Goal: Information Seeking & Learning: Check status

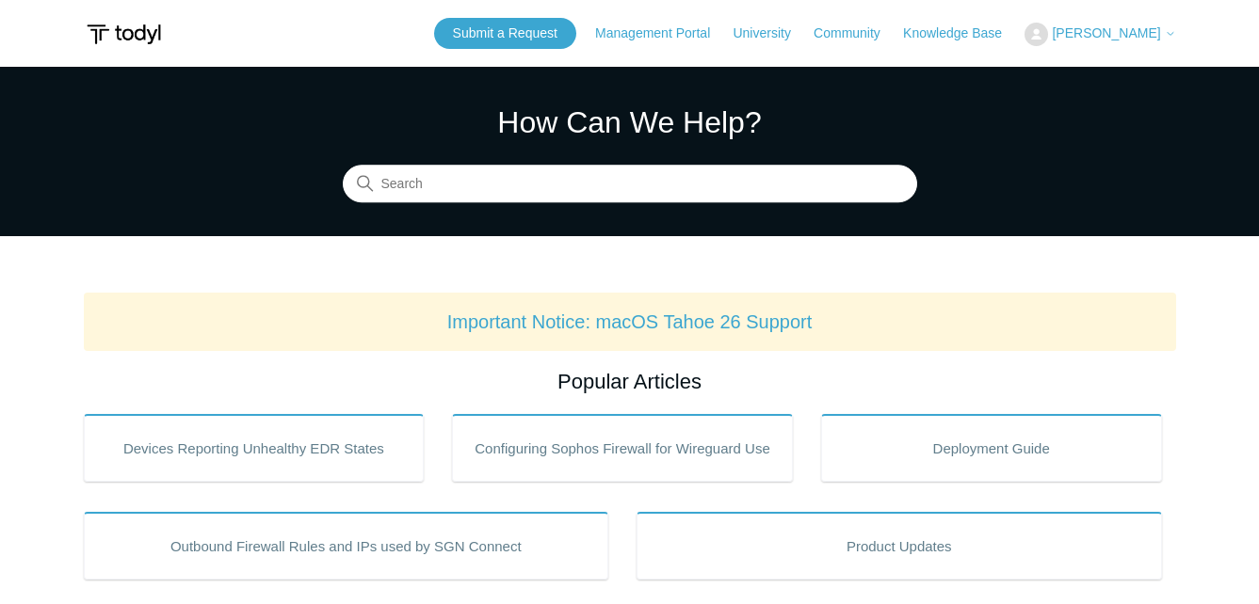
click at [1125, 34] on span "[PERSON_NAME]" at bounding box center [1106, 32] width 108 height 15
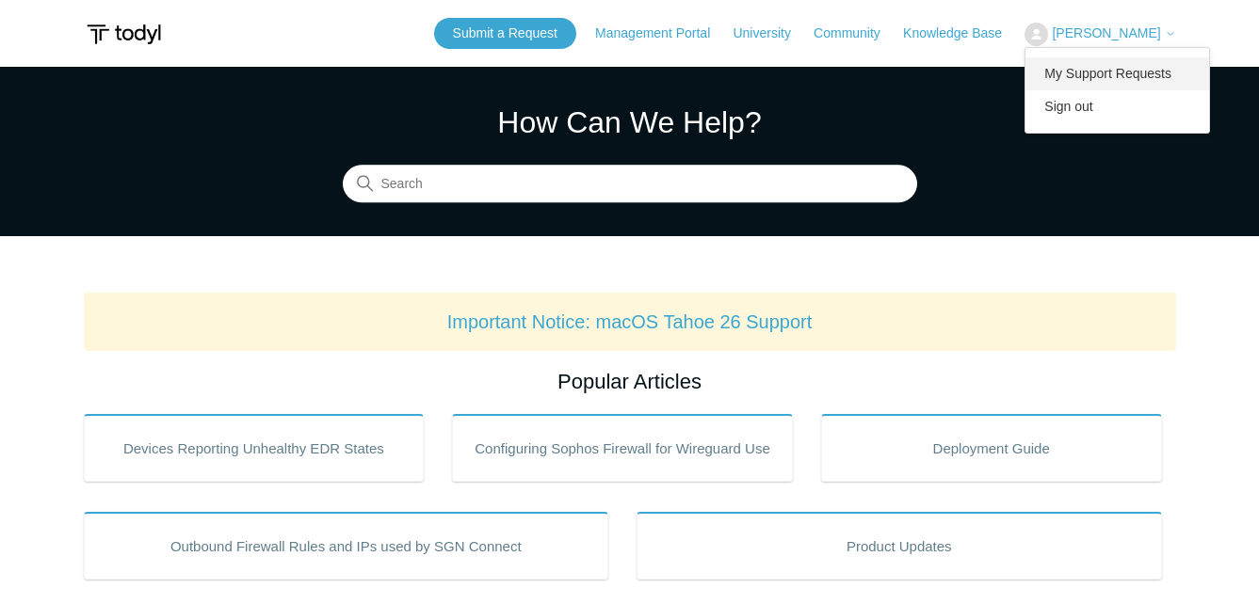
click at [1126, 68] on link "My Support Requests" at bounding box center [1117, 73] width 184 height 33
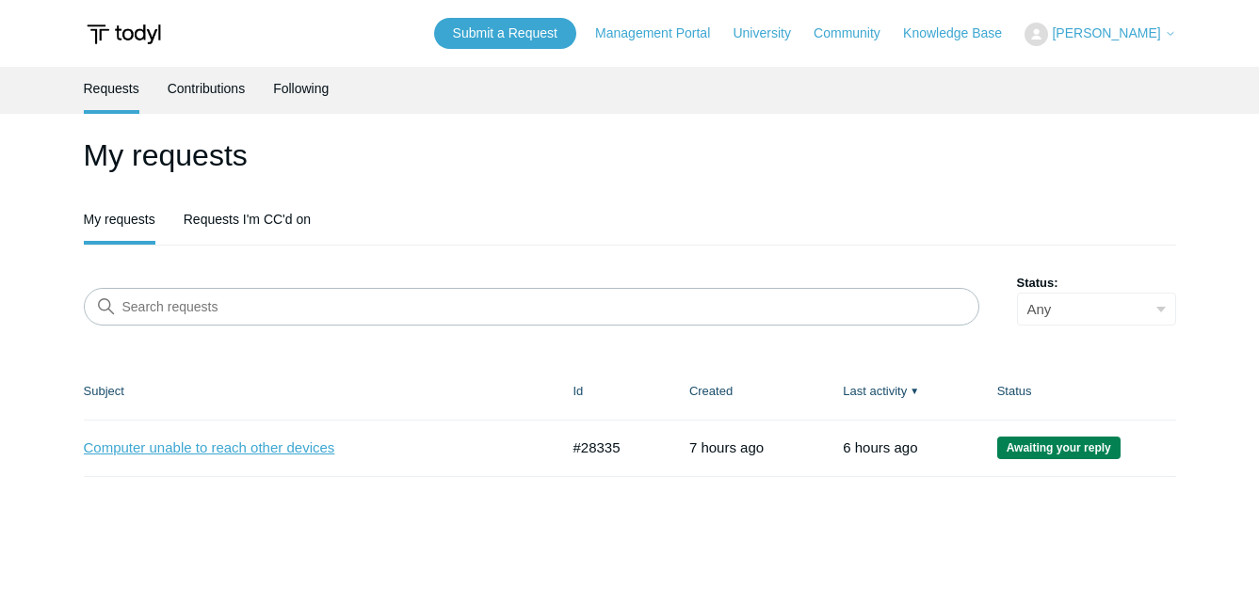
click at [285, 450] on link "Computer unable to reach other devices" at bounding box center [307, 449] width 447 height 22
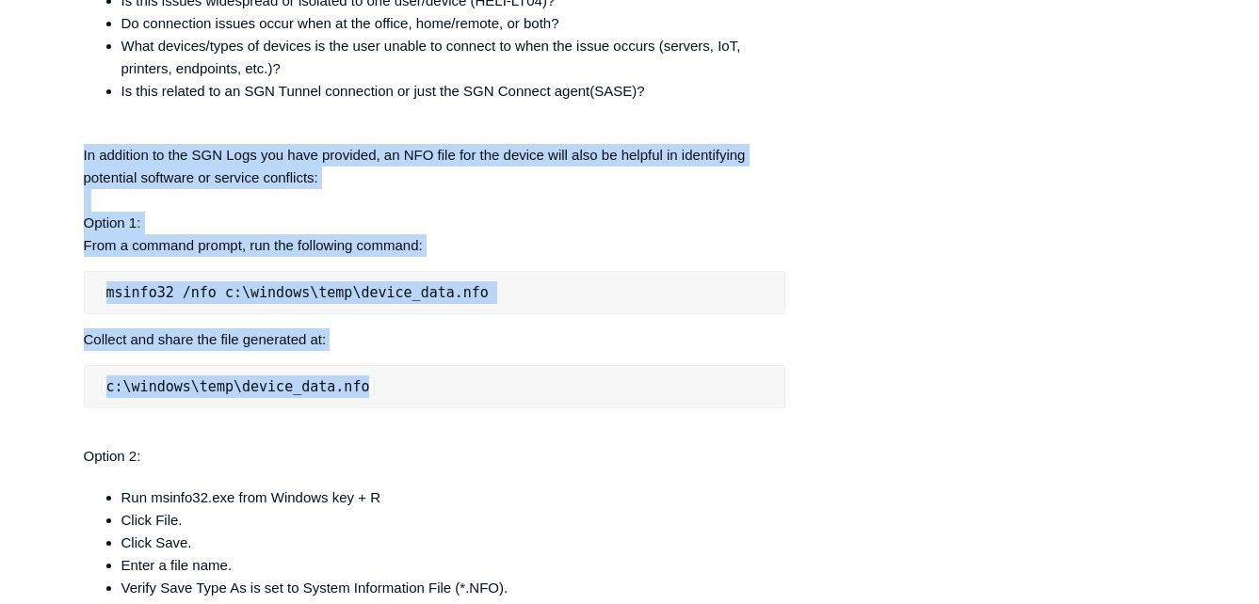
scroll to position [1224, 0]
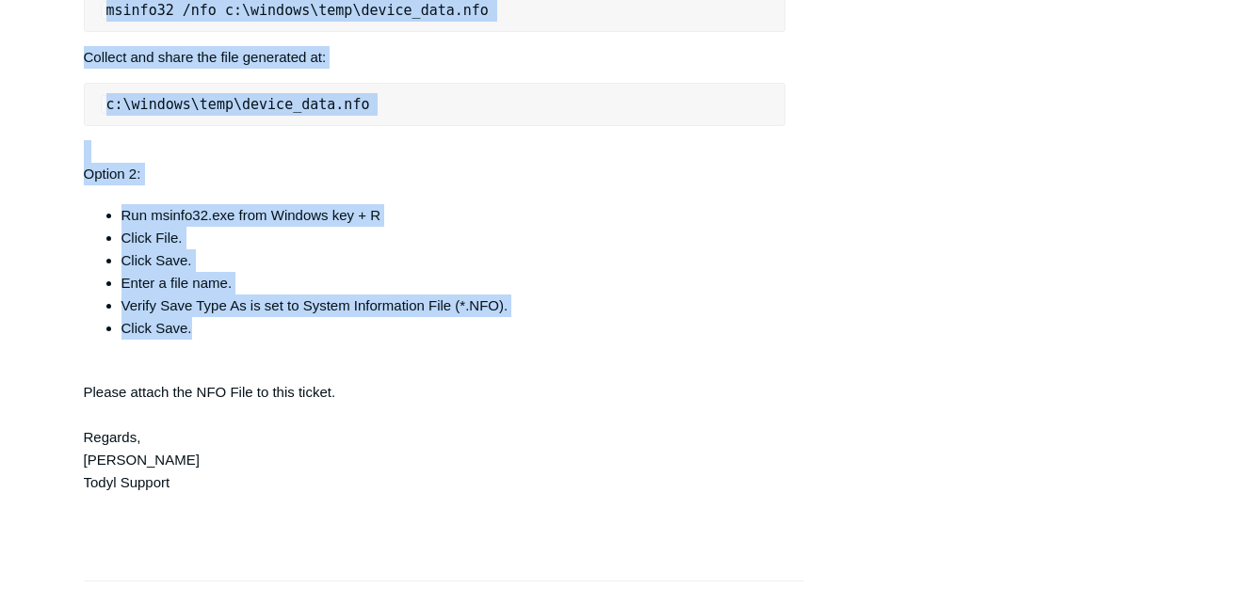
drag, startPoint x: 82, startPoint y: 198, endPoint x: 409, endPoint y: 371, distance: 369.8
copy div "In addition to the SGN Logs you have provided, an NFO file for the device will …"
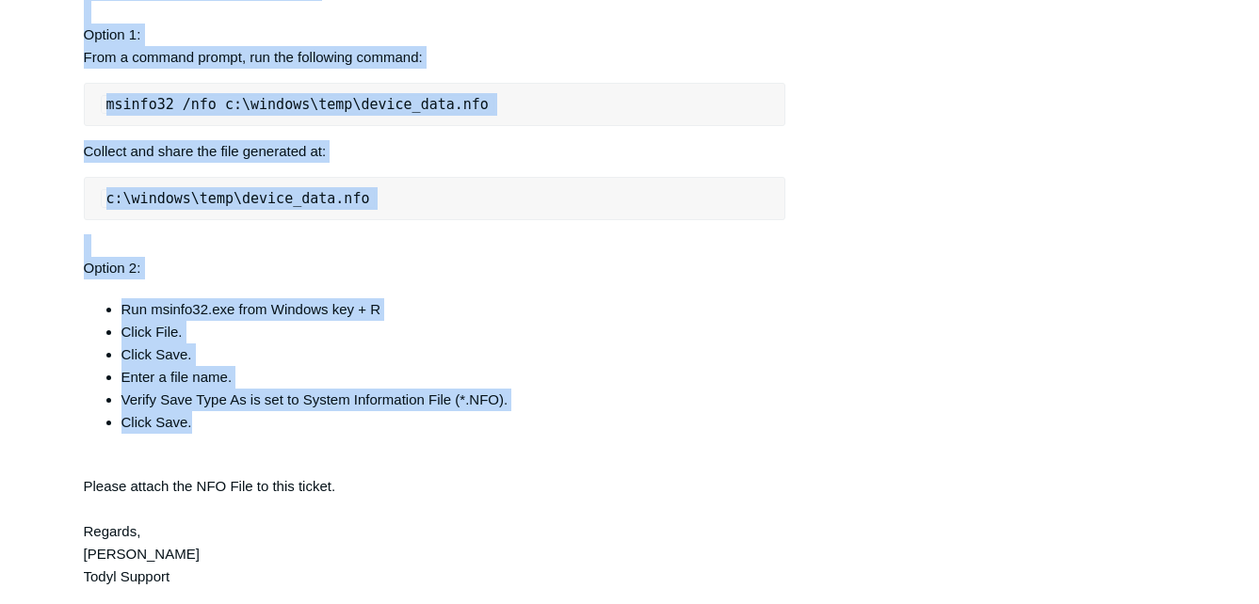
scroll to position [1036, 0]
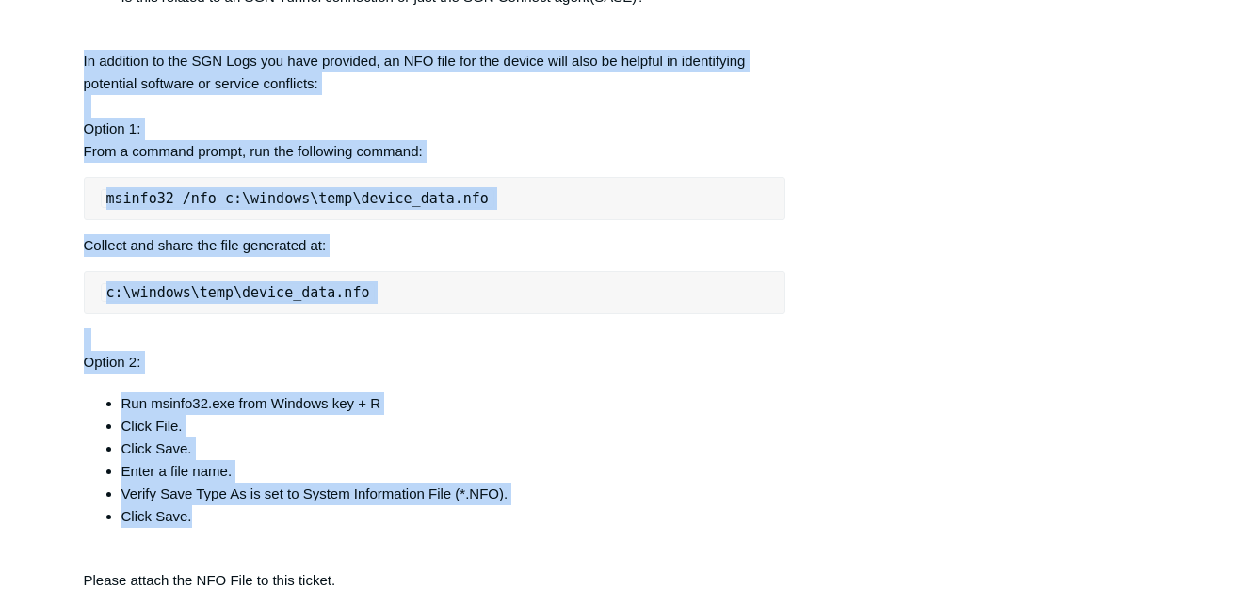
click at [713, 314] on pre "c:\windows\temp\device_data.nfo" at bounding box center [435, 292] width 702 height 43
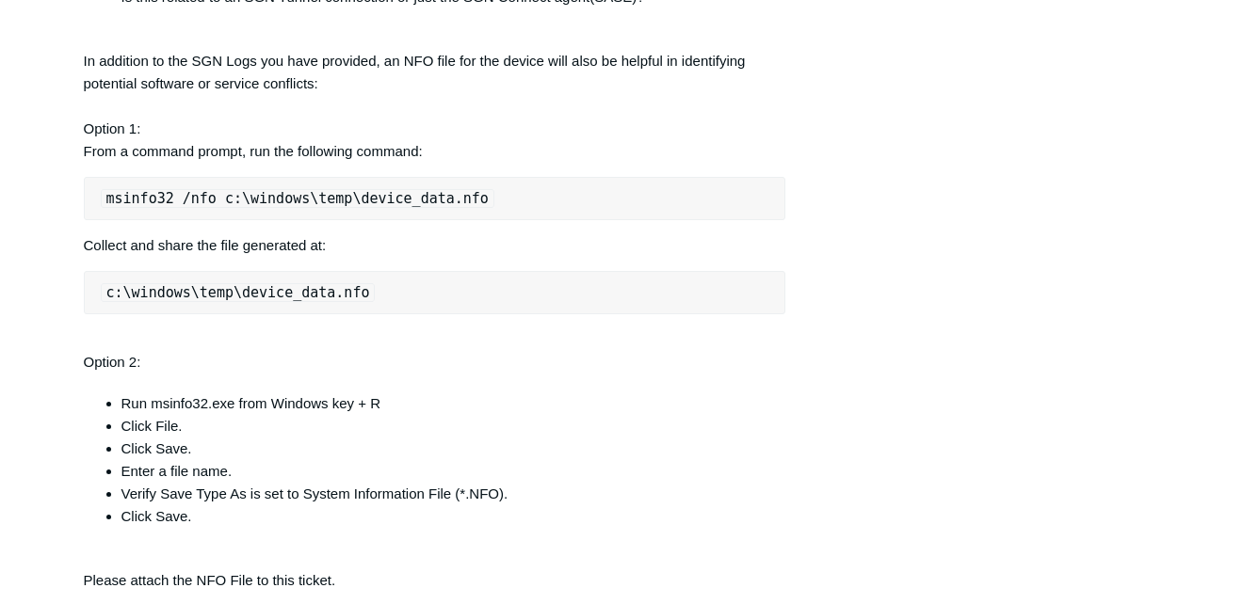
click at [883, 422] on div "Isai Catalan 7 hours ago Hello! SGN Connect suddenly stops connecting to device…" at bounding box center [630, 67] width 1092 height 1661
drag, startPoint x: 46, startPoint y: 56, endPoint x: 59, endPoint y: 47, distance: 16.2
